Goal: Task Accomplishment & Management: Manage account settings

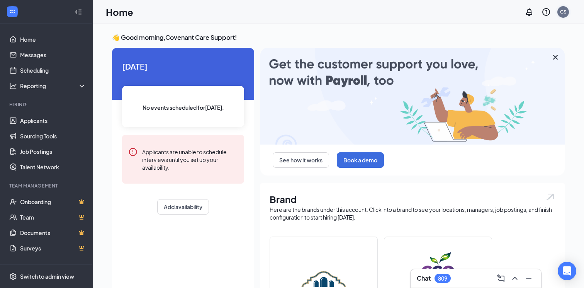
click at [565, 10] on div "CS" at bounding box center [563, 11] width 7 height 7
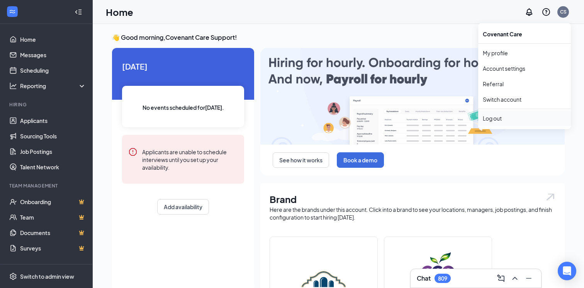
click at [512, 112] on li "Log out" at bounding box center [524, 117] width 93 height 15
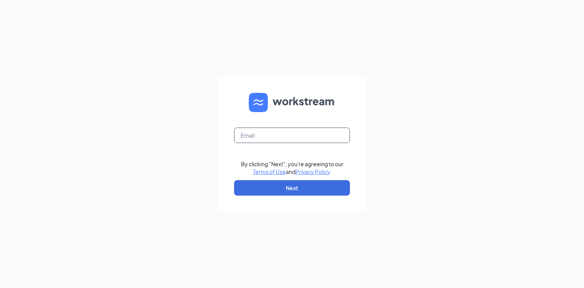
click at [259, 133] on input "text" at bounding box center [292, 134] width 116 height 15
type input "nick@workstream.is"
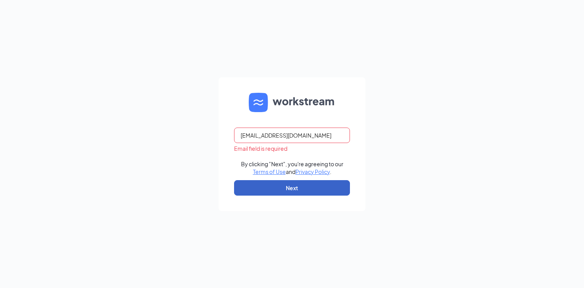
click at [285, 194] on button "Next" at bounding box center [292, 187] width 116 height 15
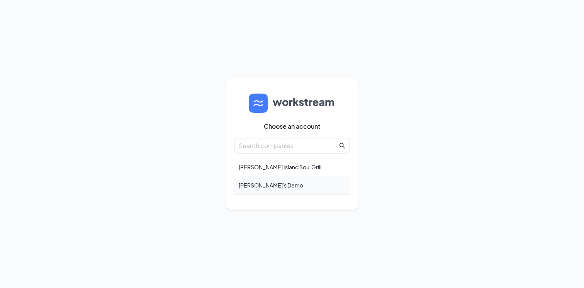
click at [289, 186] on div "Nick's Demo" at bounding box center [292, 185] width 116 height 18
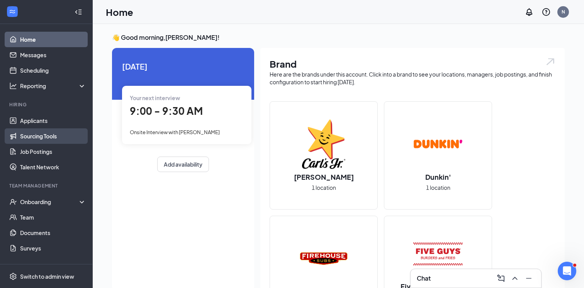
click at [45, 136] on link "Sourcing Tools" at bounding box center [53, 135] width 66 height 15
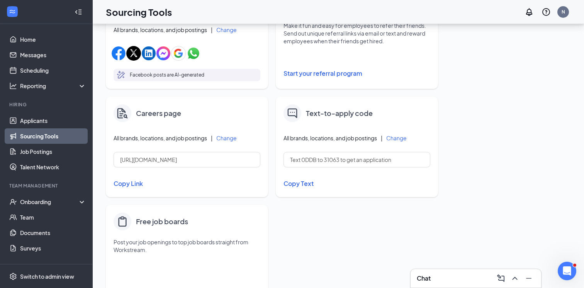
scroll to position [315, 0]
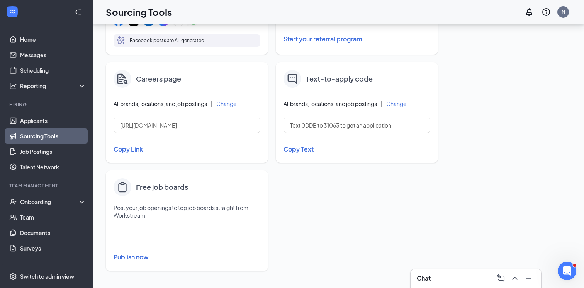
click at [135, 148] on button "Copy Link" at bounding box center [186, 148] width 147 height 13
click at [38, 125] on link "Applicants" at bounding box center [53, 120] width 66 height 15
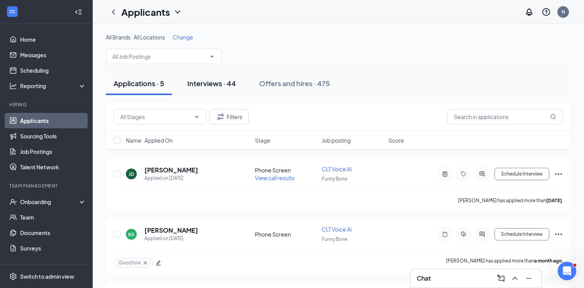
click at [197, 86] on div "Interviews · 44" at bounding box center [211, 83] width 49 height 10
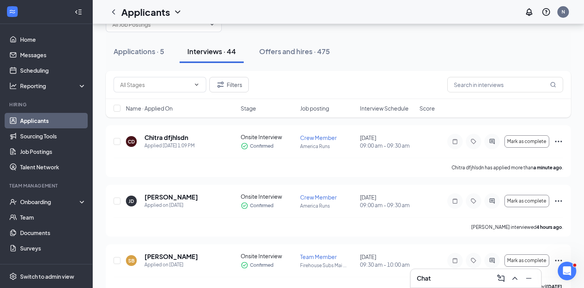
scroll to position [33, 0]
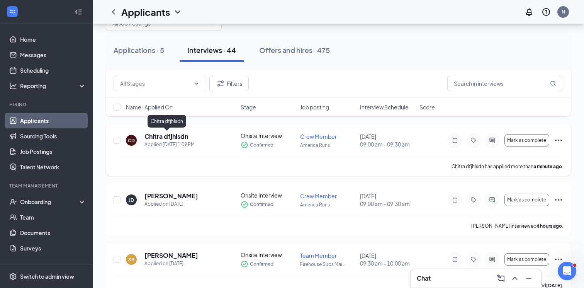
click at [164, 133] on h5 "Chitra dfjhlsdn" at bounding box center [166, 136] width 44 height 8
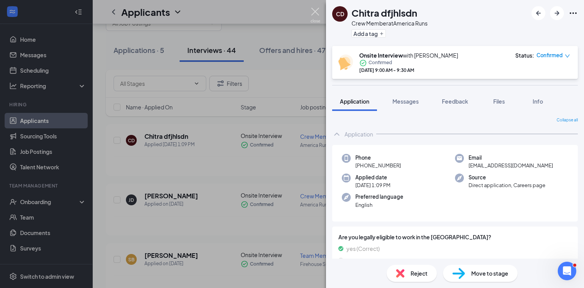
click at [320, 16] on img at bounding box center [315, 15] width 10 height 15
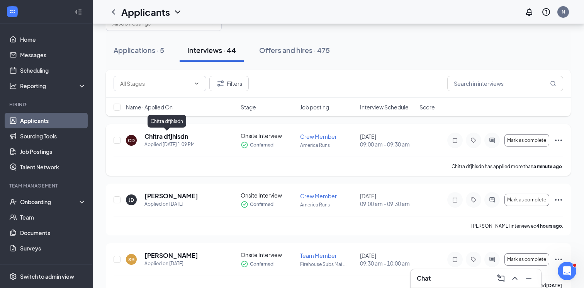
click at [163, 138] on h5 "Chitra dfjhlsdn" at bounding box center [166, 136] width 44 height 8
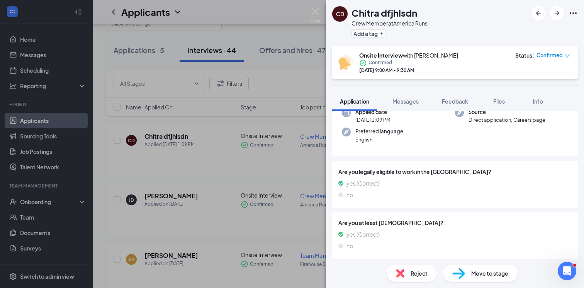
scroll to position [68, 0]
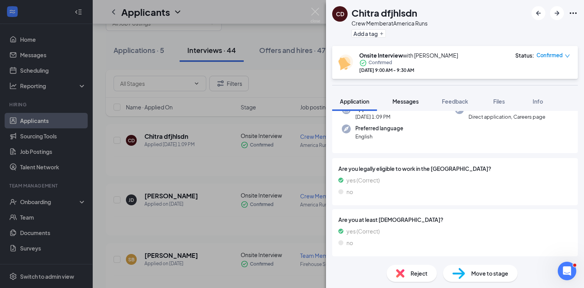
click at [403, 99] on span "Messages" at bounding box center [405, 101] width 26 height 7
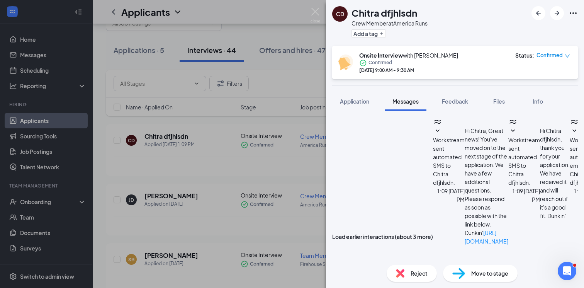
type textarea "hi"
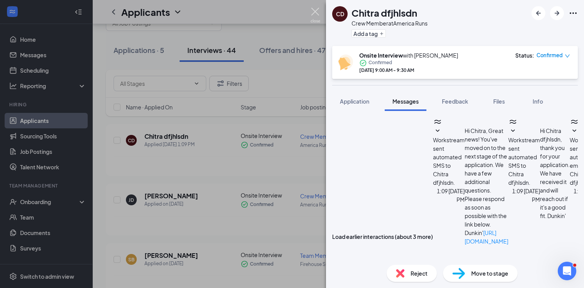
click at [315, 11] on img at bounding box center [315, 15] width 10 height 15
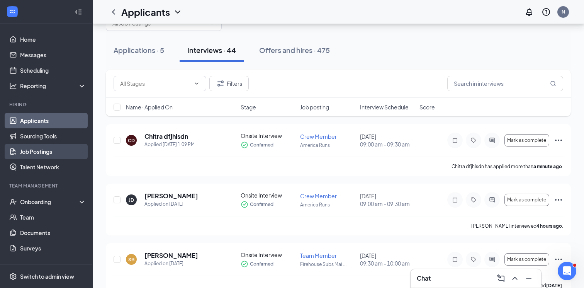
click at [46, 152] on link "Job Postings" at bounding box center [53, 151] width 66 height 15
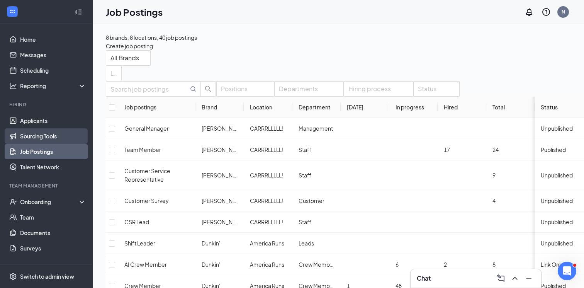
click at [39, 138] on link "Sourcing Tools" at bounding box center [53, 135] width 66 height 15
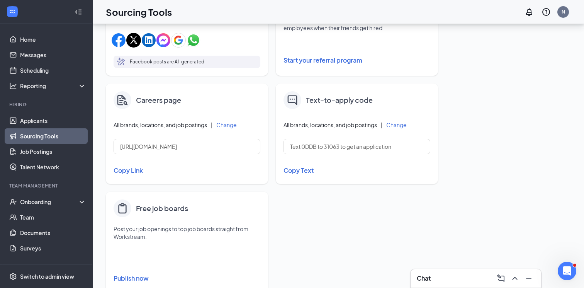
scroll to position [315, 0]
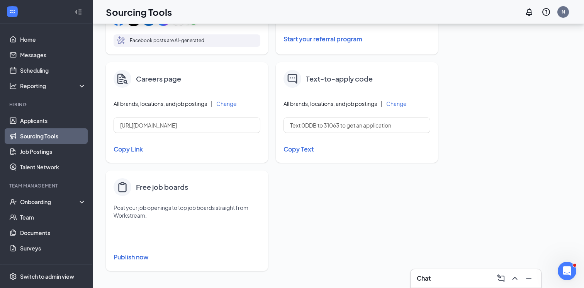
click at [132, 254] on button "Publish now" at bounding box center [186, 256] width 147 height 12
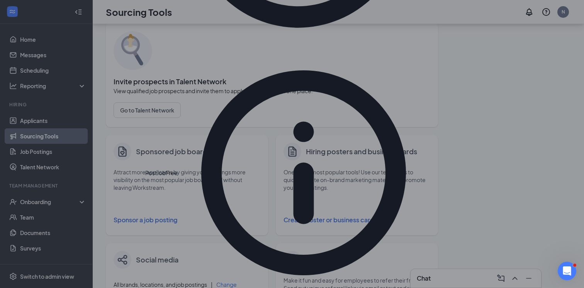
scroll to position [49, 0]
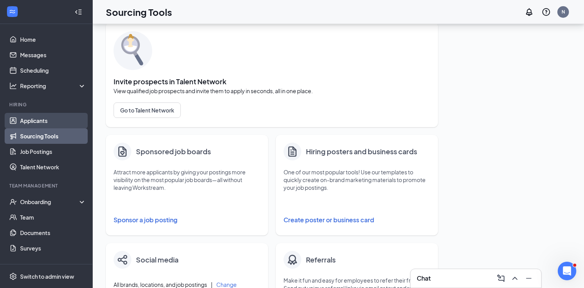
click at [42, 125] on link "Applicants" at bounding box center [53, 120] width 66 height 15
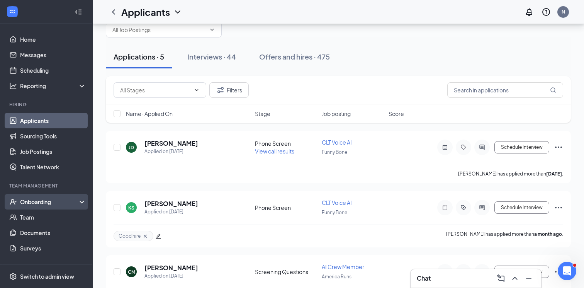
click at [46, 200] on div "Onboarding" at bounding box center [49, 202] width 59 height 8
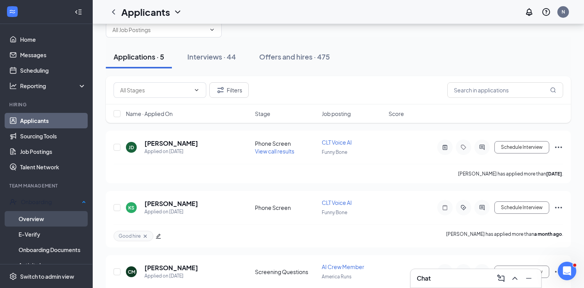
click at [44, 214] on link "Overview" at bounding box center [53, 218] width 68 height 15
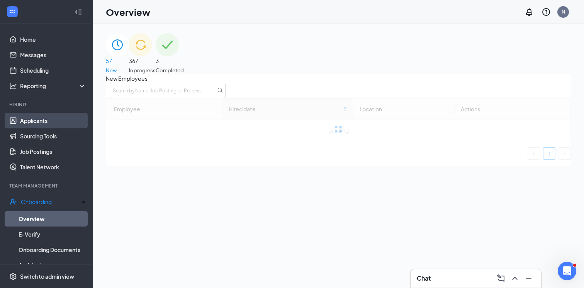
click at [32, 122] on link "Applicants" at bounding box center [53, 120] width 66 height 15
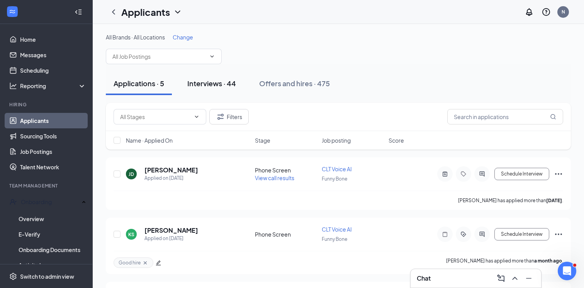
click at [227, 83] on div "Interviews · 44" at bounding box center [211, 83] width 49 height 10
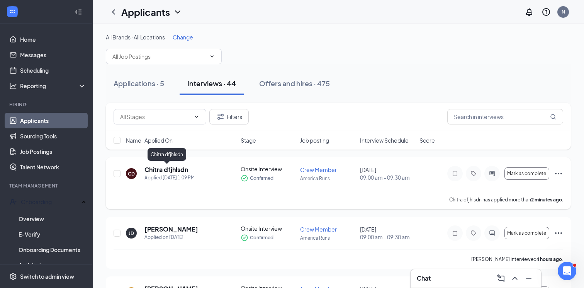
click at [159, 168] on h5 "Chitra dfjhlsdn" at bounding box center [166, 169] width 44 height 8
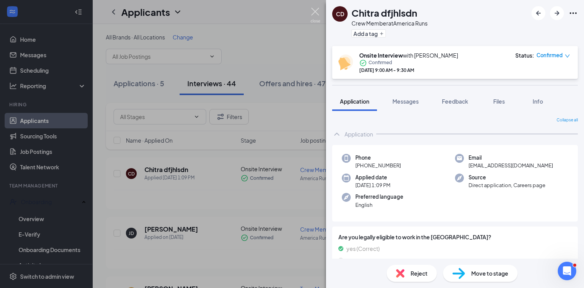
click at [316, 12] on img at bounding box center [315, 15] width 10 height 15
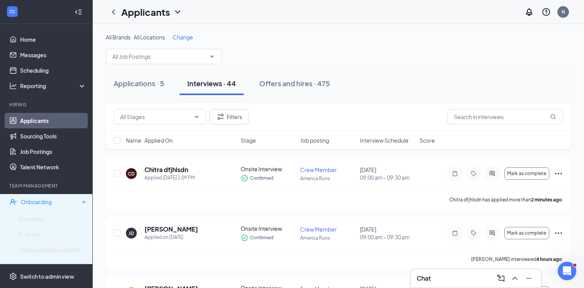
click at [59, 201] on div "Onboarding" at bounding box center [50, 202] width 59 height 8
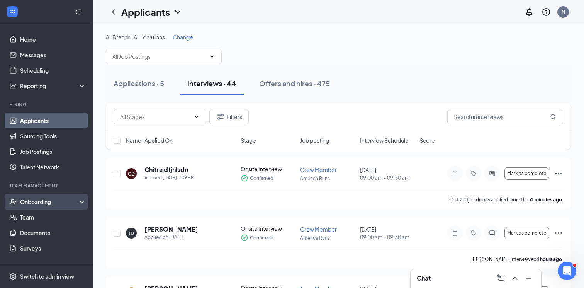
click at [49, 205] on div "Onboarding" at bounding box center [49, 202] width 59 height 8
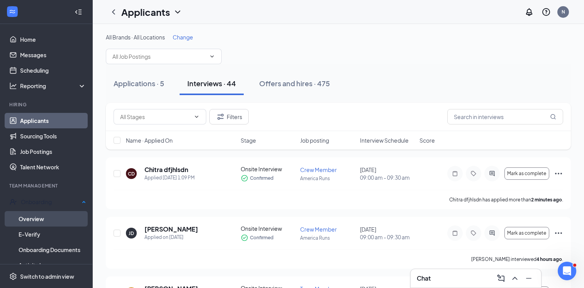
click at [42, 211] on link "Overview" at bounding box center [53, 218] width 68 height 15
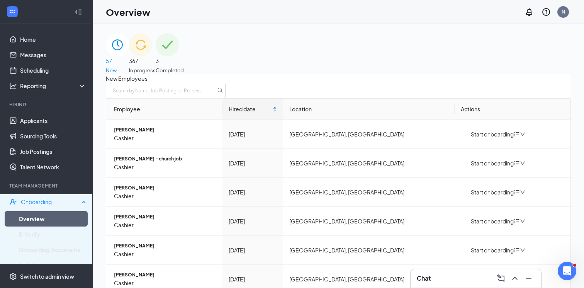
click at [42, 203] on div "Onboarding" at bounding box center [50, 202] width 59 height 8
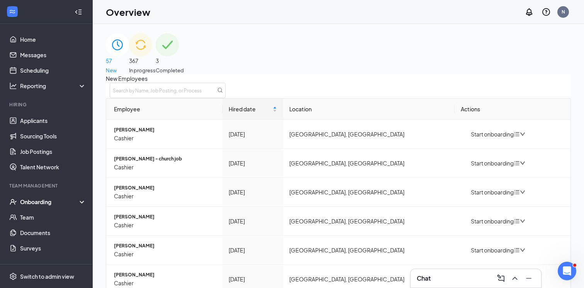
click at [42, 203] on div "Onboarding" at bounding box center [49, 202] width 59 height 8
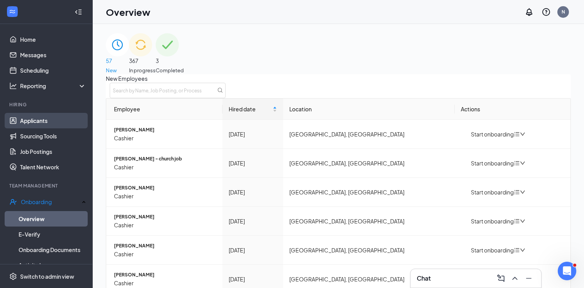
click at [41, 121] on link "Applicants" at bounding box center [53, 120] width 66 height 15
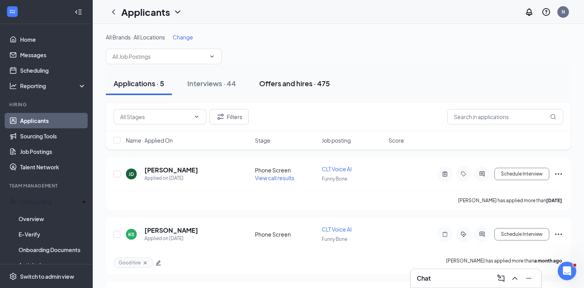
click at [274, 73] on button "Offers and hires · 475" at bounding box center [294, 83] width 86 height 23
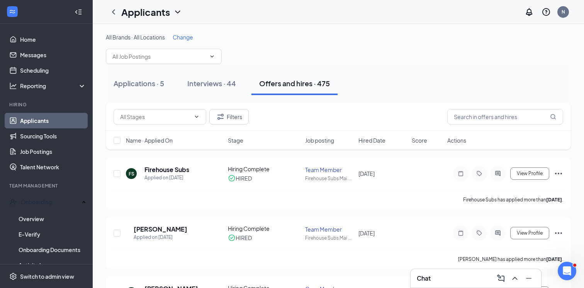
click at [200, 100] on div "Applications · 5 Interviews · 44 Offers and hires · 475" at bounding box center [338, 83] width 465 height 39
click at [201, 88] on div "Interviews · 44" at bounding box center [211, 83] width 49 height 10
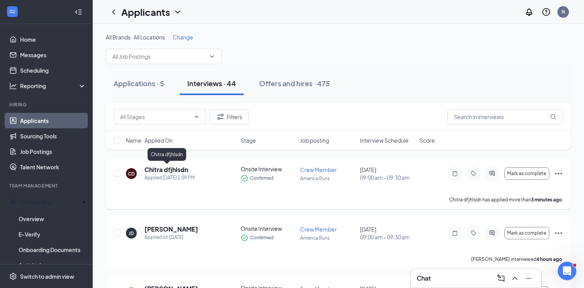
click at [165, 165] on h5 "Chitra dfjhlsdn" at bounding box center [166, 169] width 44 height 8
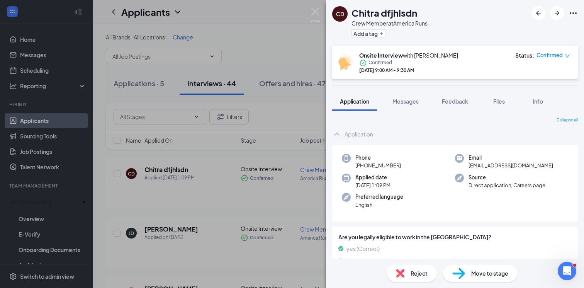
click at [475, 267] on div "Move to stage" at bounding box center [480, 272] width 74 height 17
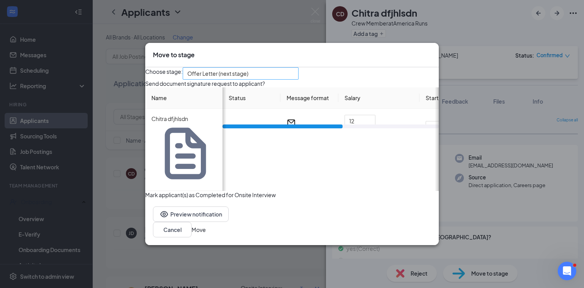
click at [294, 79] on span "Offer Letter (next stage)" at bounding box center [240, 74] width 107 height 12
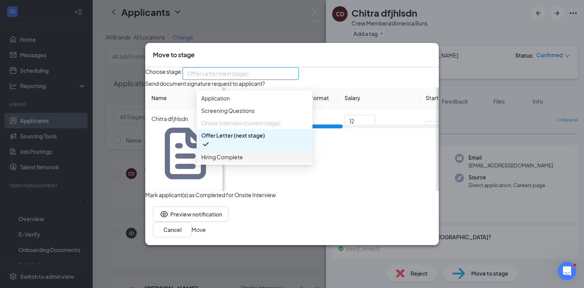
click at [253, 161] on span "Hiring Complete" at bounding box center [254, 156] width 107 height 8
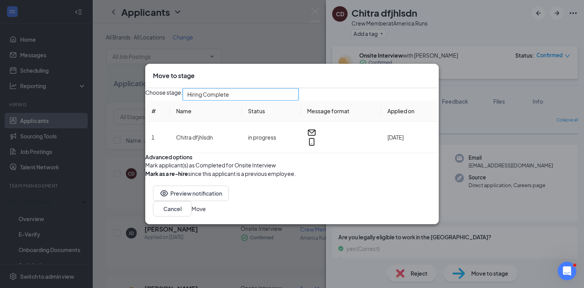
click at [206, 213] on button "Move" at bounding box center [198, 208] width 14 height 8
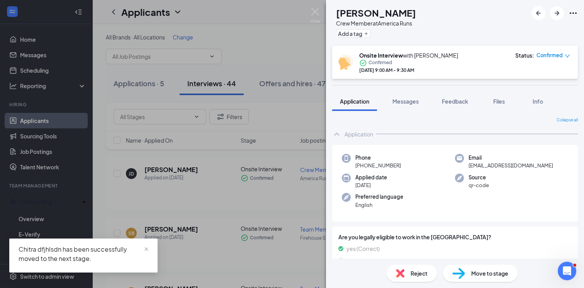
click at [54, 198] on div "JD Jane Doe Crew Member at America Runs Add a tag Onsite Interview with Nick Co…" at bounding box center [292, 144] width 584 height 288
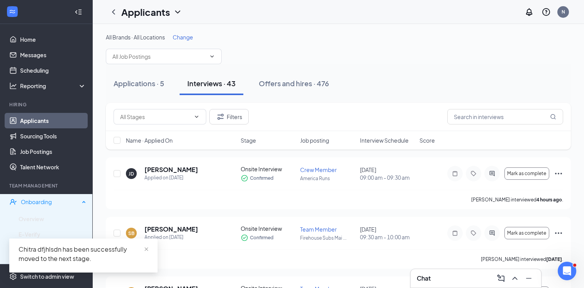
click at [54, 203] on div "Onboarding" at bounding box center [50, 202] width 59 height 8
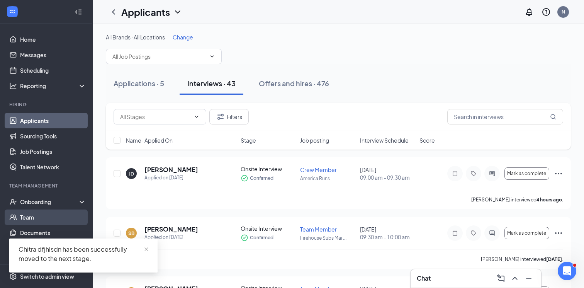
click at [47, 211] on link "Team" at bounding box center [53, 216] width 66 height 15
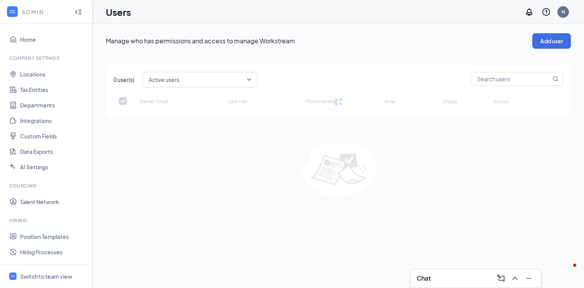
checkbox input "false"
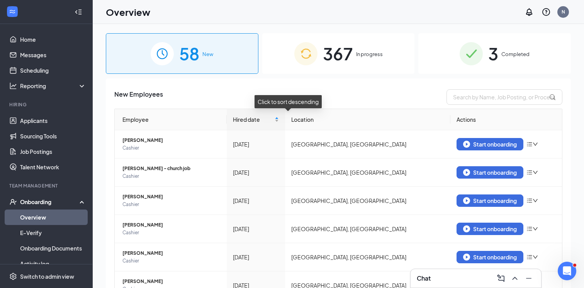
click at [279, 121] on div "Hired date" at bounding box center [256, 119] width 46 height 8
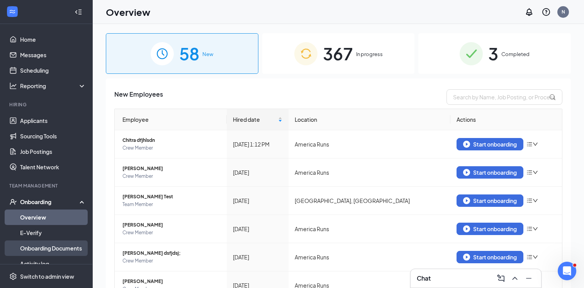
click at [64, 244] on link "Onboarding Documents" at bounding box center [53, 247] width 66 height 15
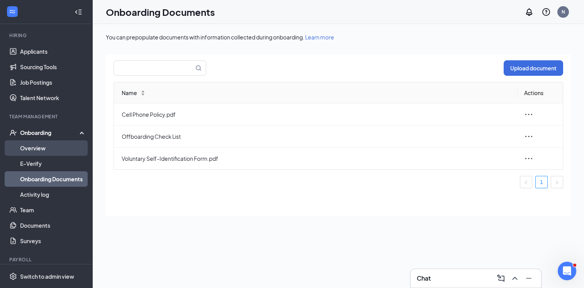
scroll to position [70, 0]
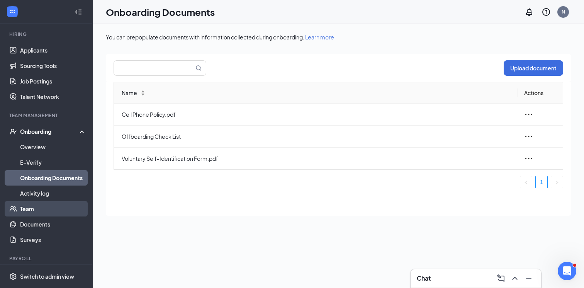
click at [35, 207] on link "Team" at bounding box center [53, 208] width 66 height 15
